Goal: Communication & Community: Participate in discussion

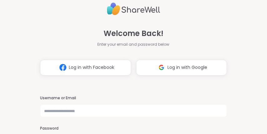
click at [176, 70] on span "Log in with Google" at bounding box center [187, 67] width 40 height 7
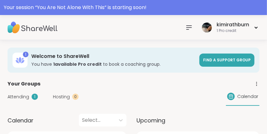
scroll to position [44, 0]
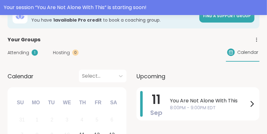
click at [206, 104] on span "You Are Not Alone With This" at bounding box center [209, 101] width 78 height 8
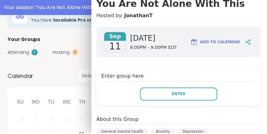
scroll to position [69, 0]
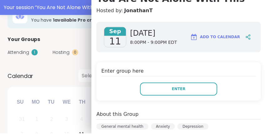
click at [184, 91] on span "Enter" at bounding box center [179, 90] width 14 height 6
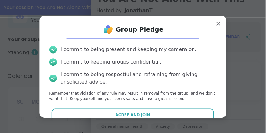
click at [141, 113] on span "Agree and Join" at bounding box center [133, 116] width 35 height 6
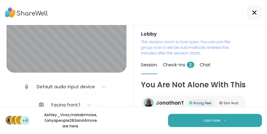
scroll to position [32, 0]
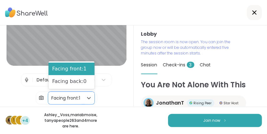
click at [81, 85] on div "Facing back:0" at bounding box center [72, 81] width 46 height 13
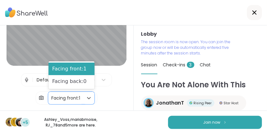
click at [83, 70] on div "Facing front:1" at bounding box center [72, 69] width 46 height 13
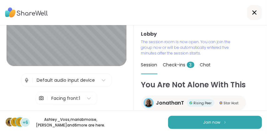
scroll to position [35, 0]
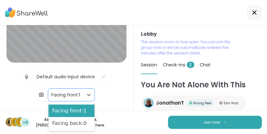
click at [107, 96] on div "| Default audio input device | 2 results available. Use Up and Down to choose o…" at bounding box center [66, 85] width 91 height 31
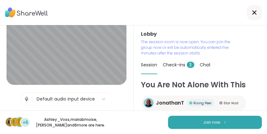
scroll to position [0, 0]
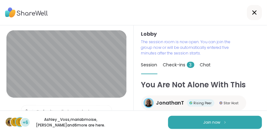
click at [233, 122] on button "Join now" at bounding box center [215, 122] width 94 height 13
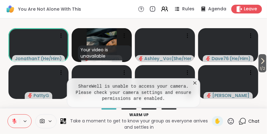
click at [147, 102] on pre "ShareWell is unable to access your camera. Please check your camera settings an…" at bounding box center [133, 93] width 118 height 18
click at [194, 83] on icon at bounding box center [194, 82] width 3 height 3
click at [194, 85] on icon at bounding box center [194, 82] width 3 height 3
click at [194, 84] on icon at bounding box center [194, 82] width 3 height 3
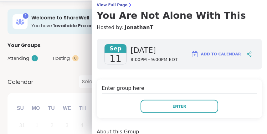
scroll to position [61, 0]
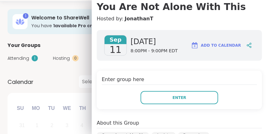
click at [193, 99] on button "Enter" at bounding box center [180, 97] width 78 height 13
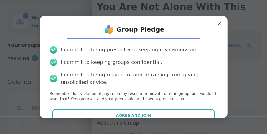
click at [169, 111] on button "Agree and Join" at bounding box center [133, 115] width 163 height 13
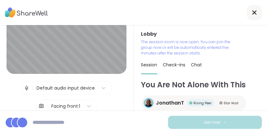
scroll to position [35, 0]
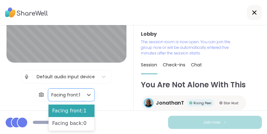
click at [80, 124] on div "Facing back:0" at bounding box center [72, 123] width 46 height 13
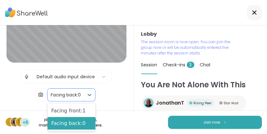
click at [82, 110] on div "Facing front:1" at bounding box center [72, 111] width 48 height 13
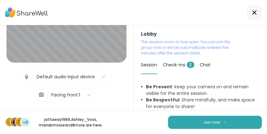
scroll to position [5, 0]
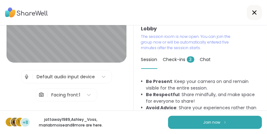
click at [204, 122] on span "Join now" at bounding box center [211, 123] width 17 height 6
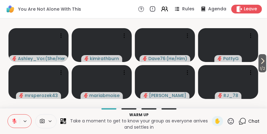
click at [50, 121] on icon at bounding box center [50, 120] width 3 height 1
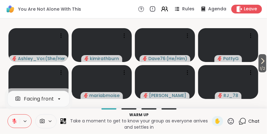
click at [47, 124] on span at bounding box center [42, 121] width 12 height 6
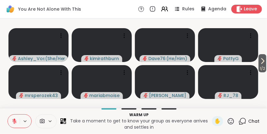
click at [43, 122] on icon at bounding box center [42, 121] width 6 height 6
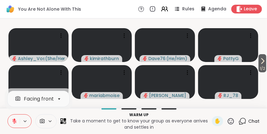
click at [45, 124] on icon at bounding box center [42, 121] width 6 height 6
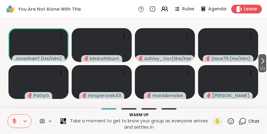
click at [263, 62] on icon at bounding box center [263, 61] width 8 height 8
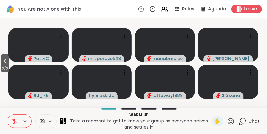
click at [3, 66] on span "2 / 2" at bounding box center [5, 69] width 9 height 8
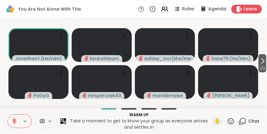
click at [26, 122] on icon at bounding box center [25, 120] width 3 height 1
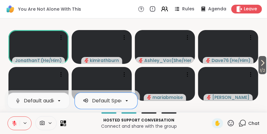
click at [253, 10] on span "Leave" at bounding box center [250, 9] width 13 height 6
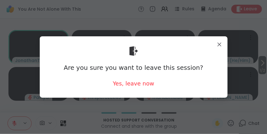
click at [146, 85] on div "Yes, leave now" at bounding box center [133, 83] width 41 height 8
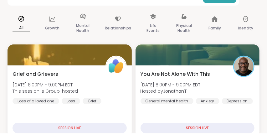
scroll to position [125, 0]
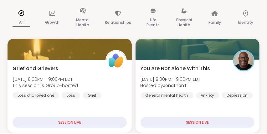
click at [244, 68] on img at bounding box center [243, 61] width 19 height 19
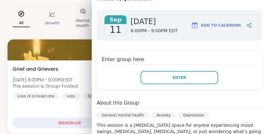
scroll to position [84, 0]
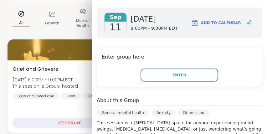
click at [186, 78] on span "Enter" at bounding box center [179, 75] width 14 height 6
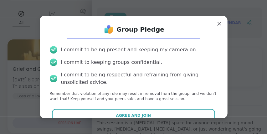
click at [171, 116] on button "Agree and Join" at bounding box center [133, 115] width 163 height 13
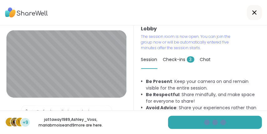
scroll to position [44, 0]
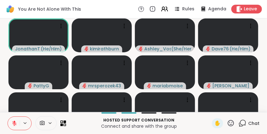
click at [27, 126] on icon at bounding box center [25, 122] width 5 height 5
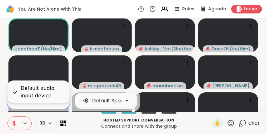
scroll to position [0, 26]
click at [58, 106] on div at bounding box center [59, 100] width 11 height 11
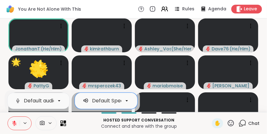
click at [17, 126] on icon at bounding box center [15, 123] width 6 height 6
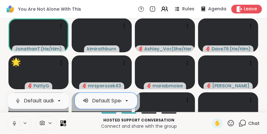
click at [14, 126] on icon at bounding box center [14, 124] width 0 height 1
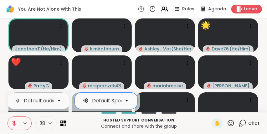
click at [250, 11] on span "Leave" at bounding box center [250, 9] width 13 height 6
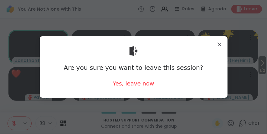
click at [138, 85] on div "Yes, leave now" at bounding box center [133, 83] width 41 height 8
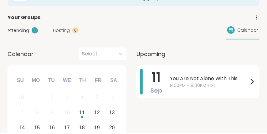
scroll to position [73, 0]
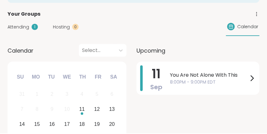
click at [189, 82] on span "8:00PM - 9:00PM EDT" at bounding box center [209, 82] width 78 height 7
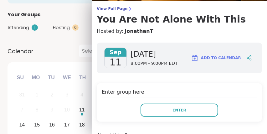
scroll to position [49, 0]
click at [169, 113] on button "Enter" at bounding box center [180, 110] width 78 height 13
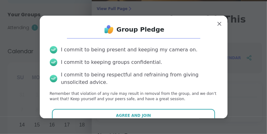
click at [161, 109] on button "Agree and Join" at bounding box center [133, 115] width 163 height 13
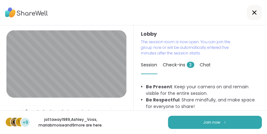
scroll to position [5, 0]
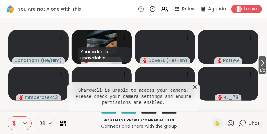
click at [195, 89] on icon at bounding box center [194, 86] width 3 height 3
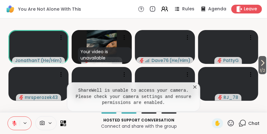
click at [248, 10] on span "Leave" at bounding box center [250, 9] width 13 height 6
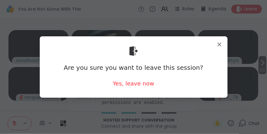
click at [139, 83] on div "Yes, leave now" at bounding box center [133, 83] width 41 height 8
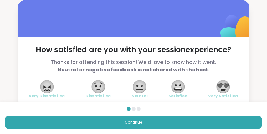
click at [49, 92] on span "😖" at bounding box center [47, 86] width 16 height 11
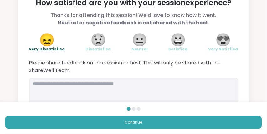
scroll to position [50, 0]
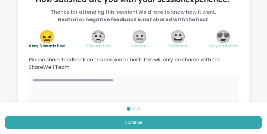
click at [107, 83] on textarea at bounding box center [133, 90] width 209 height 30
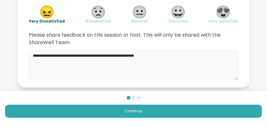
type textarea "**********"
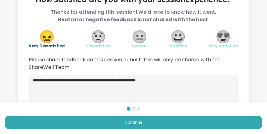
click at [190, 129] on button "Continue" at bounding box center [133, 122] width 257 height 13
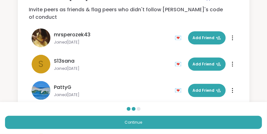
click at [175, 129] on button "Continue" at bounding box center [133, 122] width 257 height 13
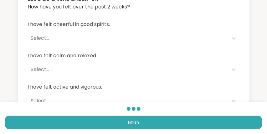
click at [177, 129] on button "Finish" at bounding box center [133, 122] width 257 height 13
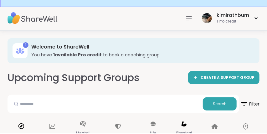
scroll to position [30, 0]
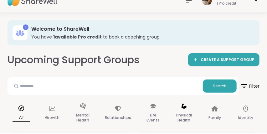
click at [86, 109] on icon at bounding box center [83, 106] width 6 height 5
